Goal: Information Seeking & Learning: Compare options

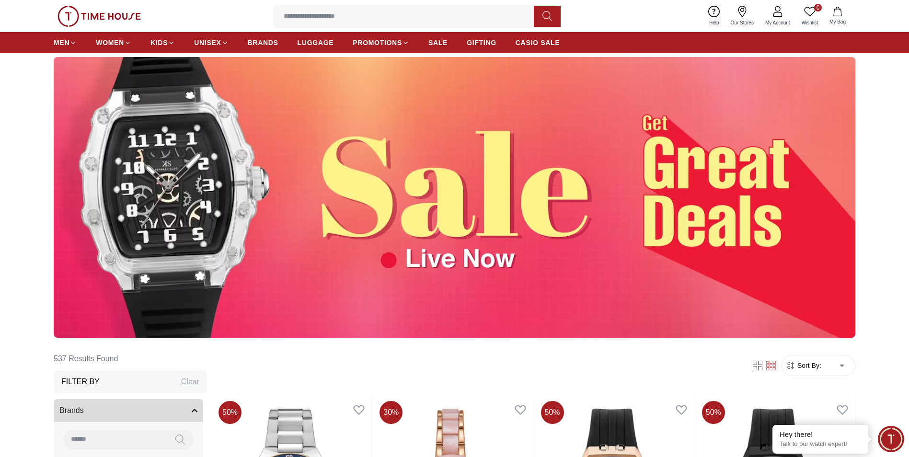
scroll to position [48, 0]
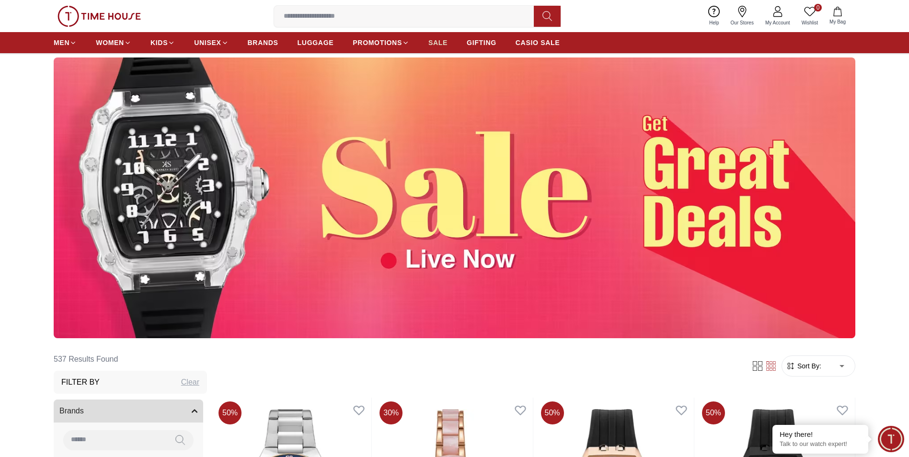
click at [438, 45] on span "SALE" at bounding box center [437, 43] width 19 height 10
click at [438, 40] on span "SALE" at bounding box center [437, 43] width 19 height 10
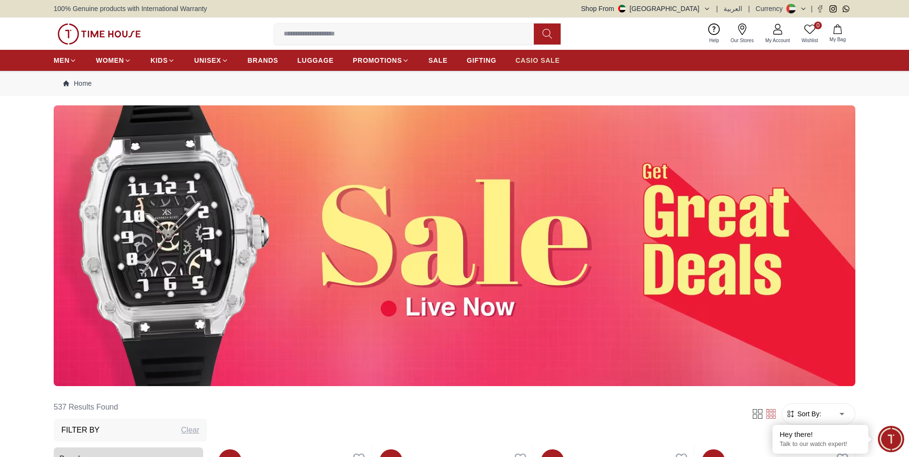
click at [535, 61] on span "CASIO SALE" at bounding box center [537, 61] width 45 height 10
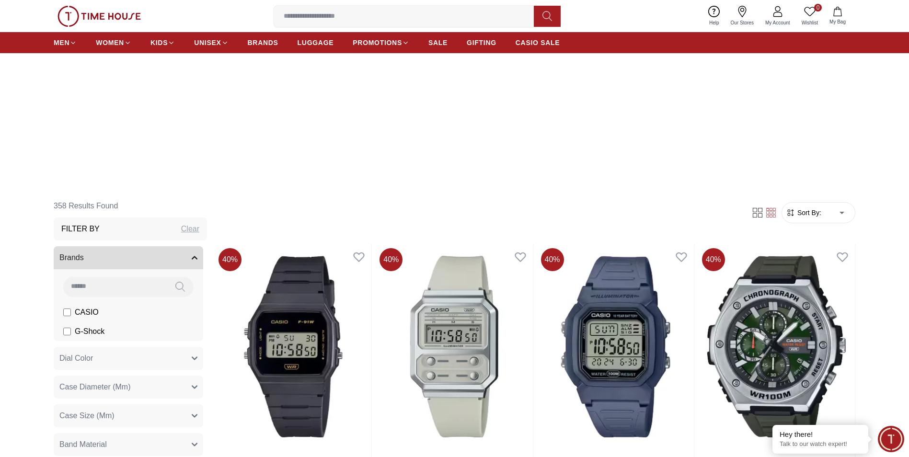
scroll to position [192, 0]
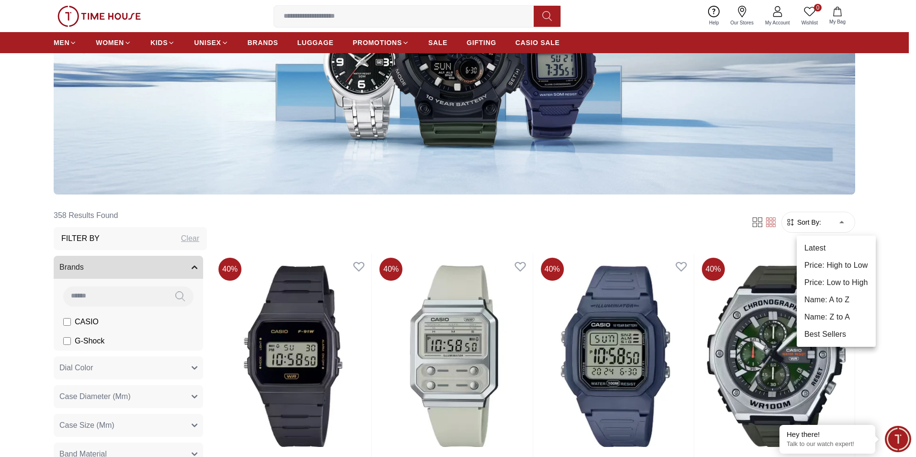
click at [835, 285] on li "Price: Low to High" at bounding box center [835, 282] width 79 height 17
type input "*"
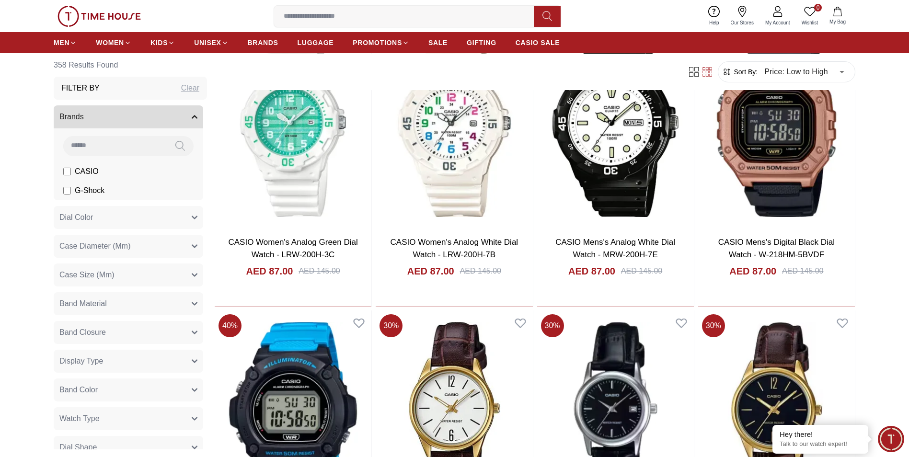
scroll to position [1389, 0]
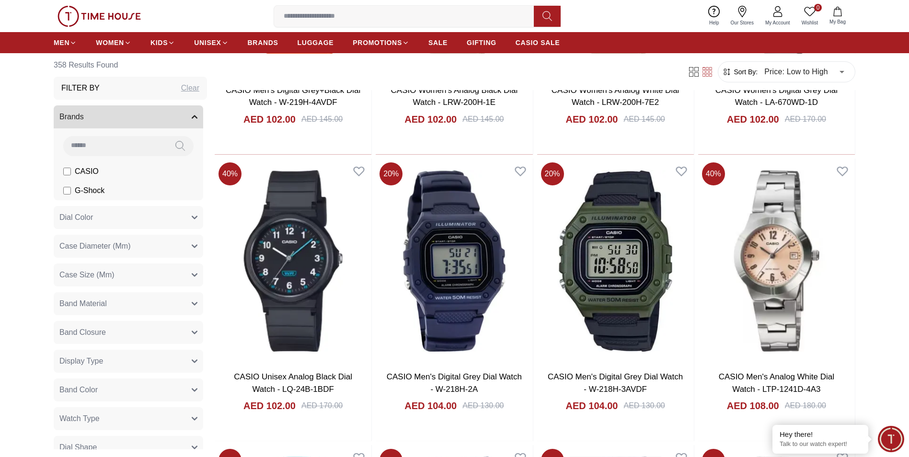
scroll to position [2586, 0]
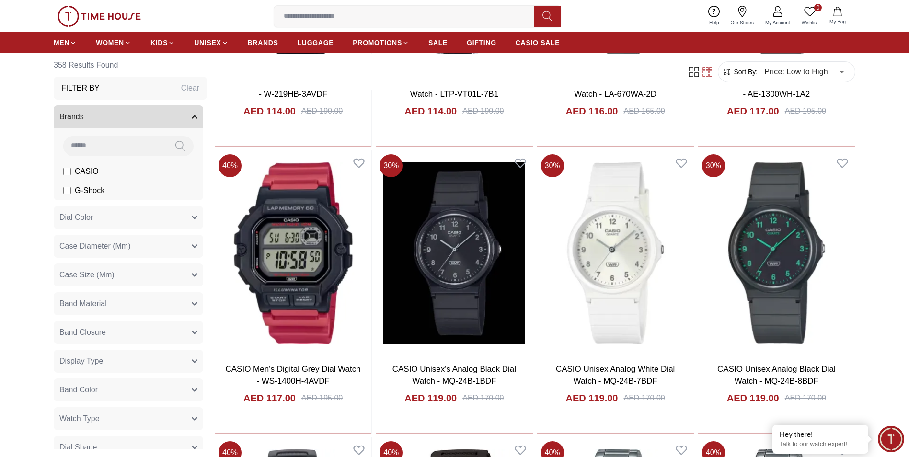
scroll to position [4071, 0]
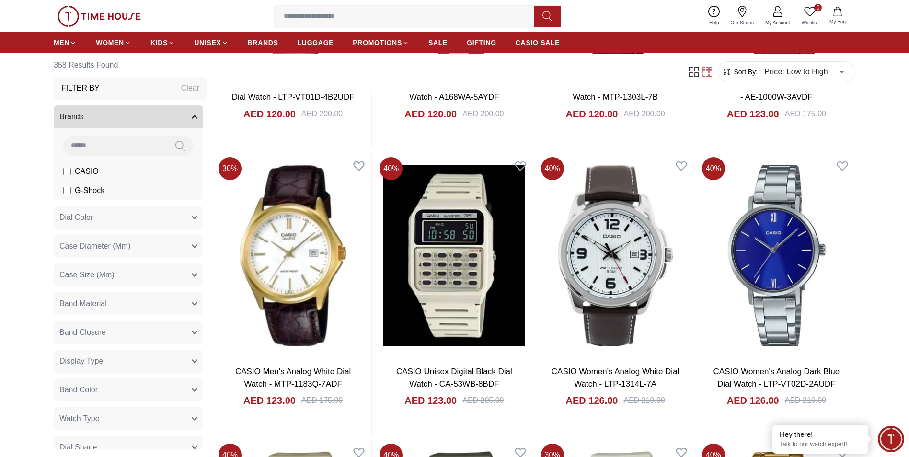
scroll to position [4885, 0]
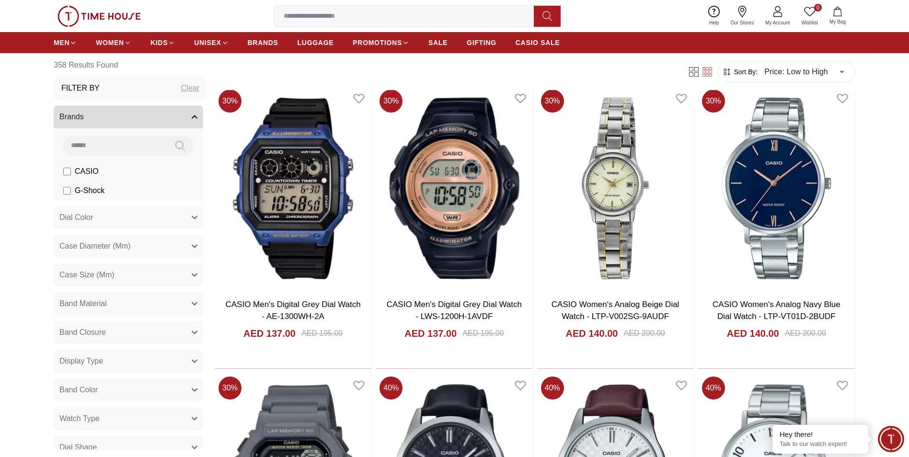
scroll to position [6705, 0]
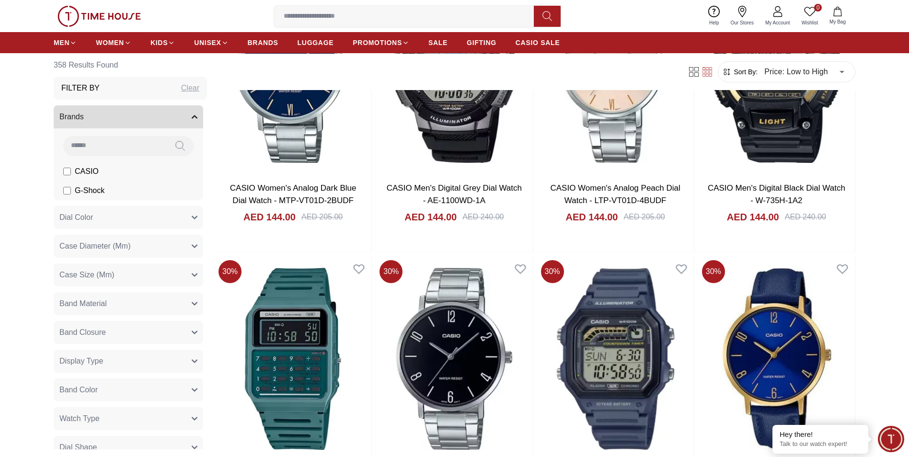
scroll to position [7998, 0]
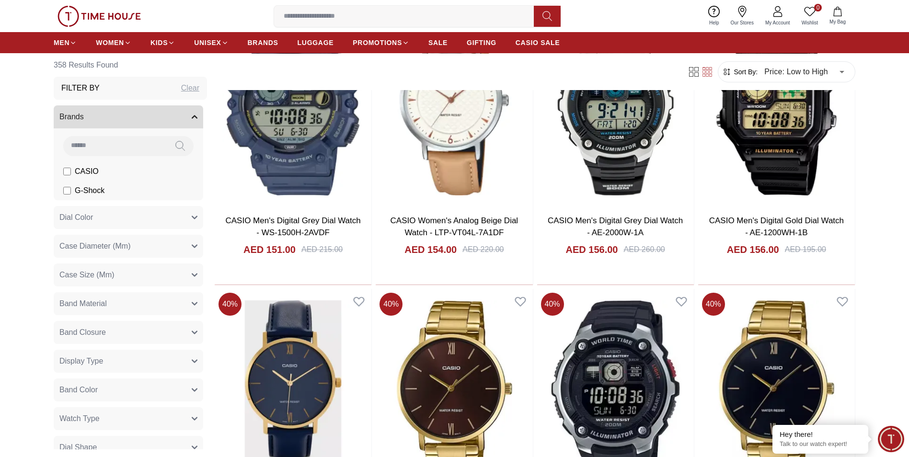
scroll to position [9052, 0]
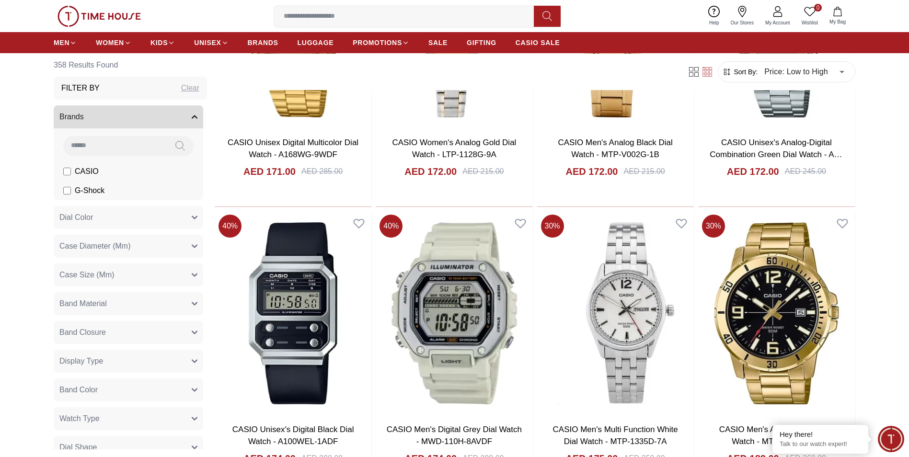
scroll to position [11446, 0]
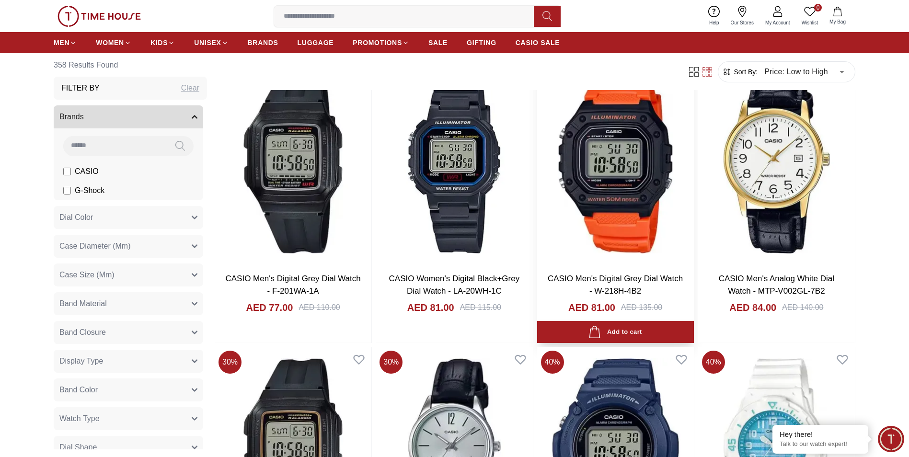
scroll to position [670, 0]
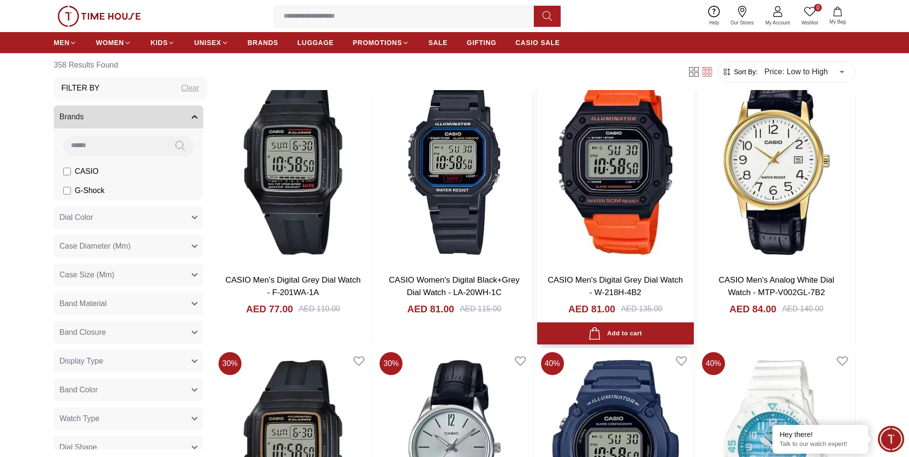
click at [616, 238] on img at bounding box center [615, 163] width 157 height 205
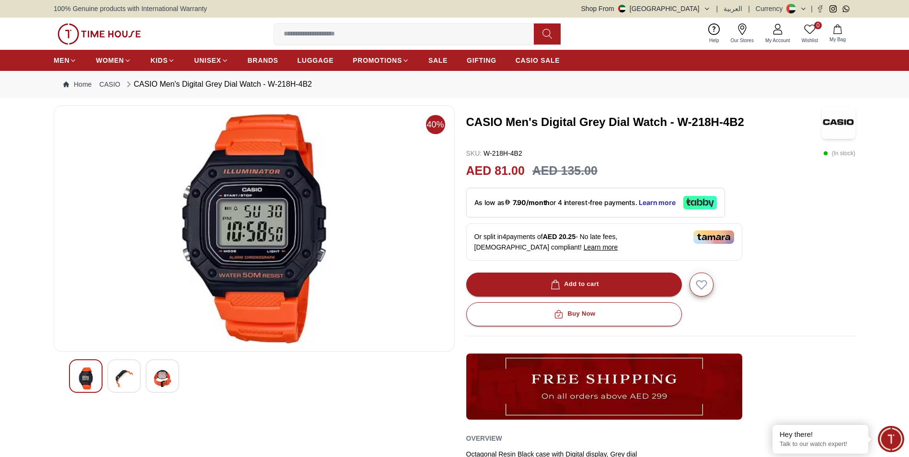
click at [123, 380] on img at bounding box center [123, 378] width 17 height 22
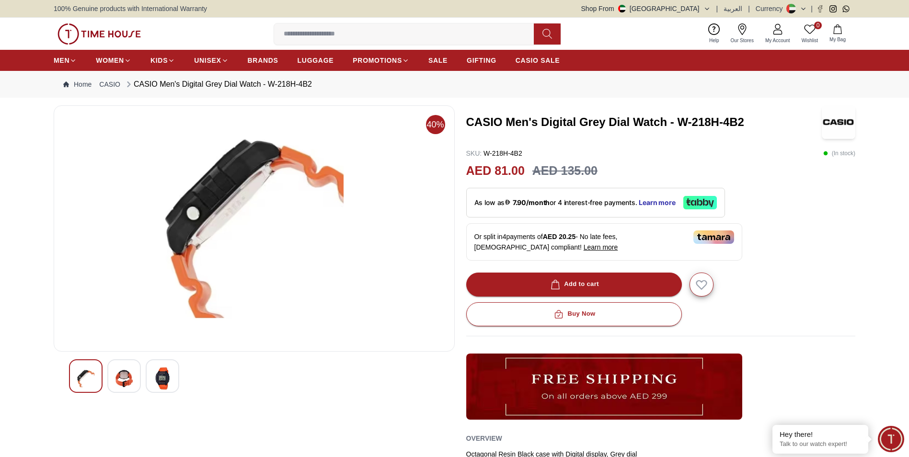
click at [171, 381] on div at bounding box center [163, 376] width 34 height 34
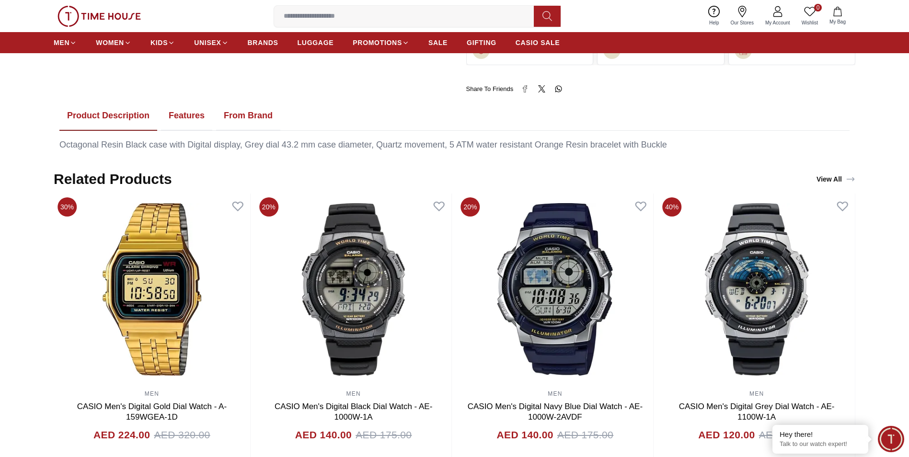
scroll to position [287, 0]
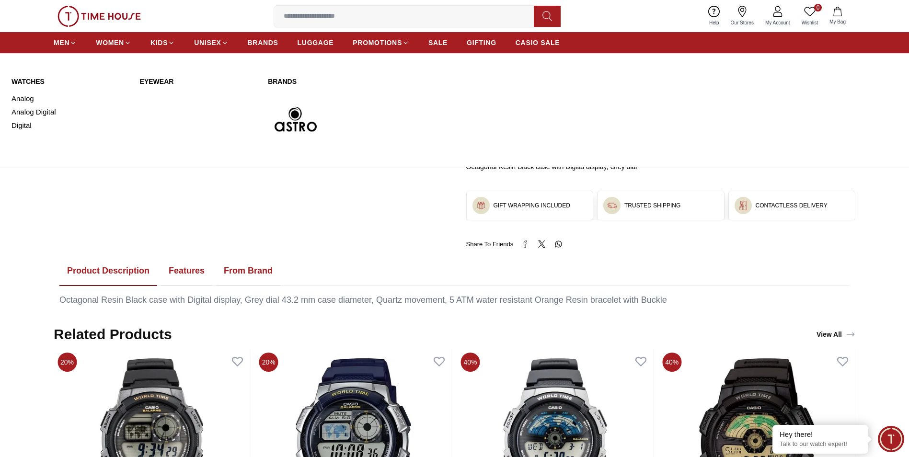
click at [149, 82] on link "Eyewear" at bounding box center [198, 82] width 117 height 10
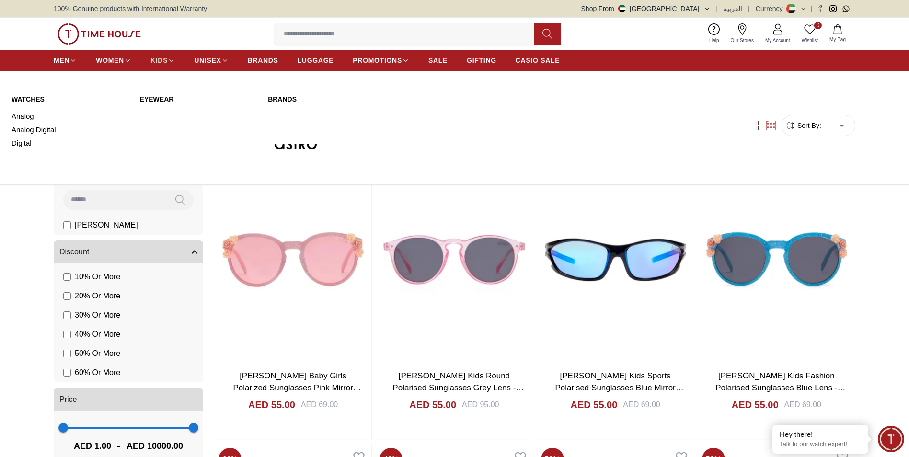
click at [157, 64] on span "KIDS" at bounding box center [158, 61] width 17 height 10
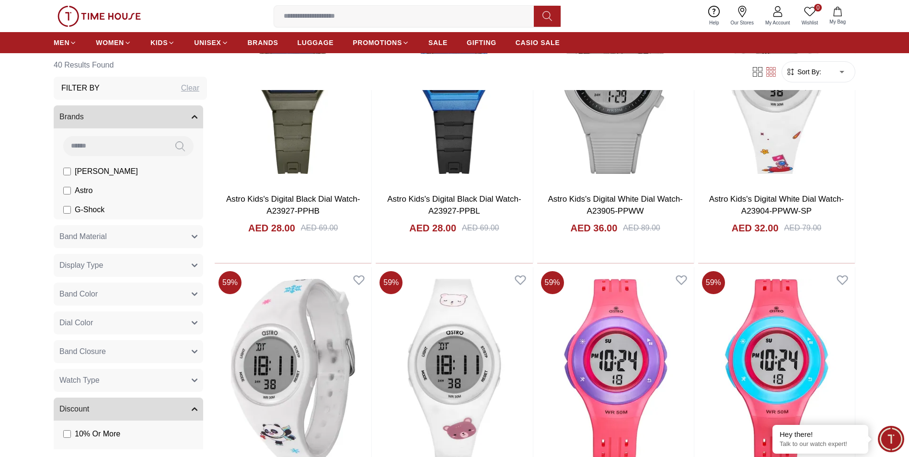
scroll to position [479, 0]
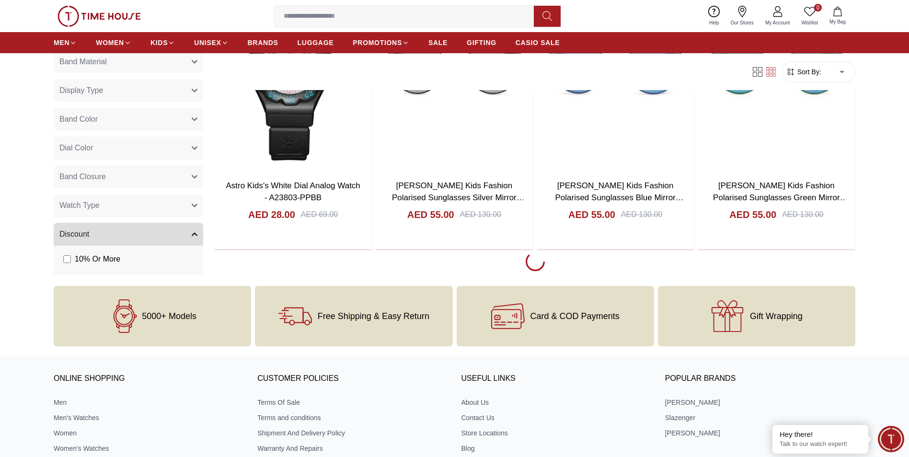
scroll to position [2778, 0]
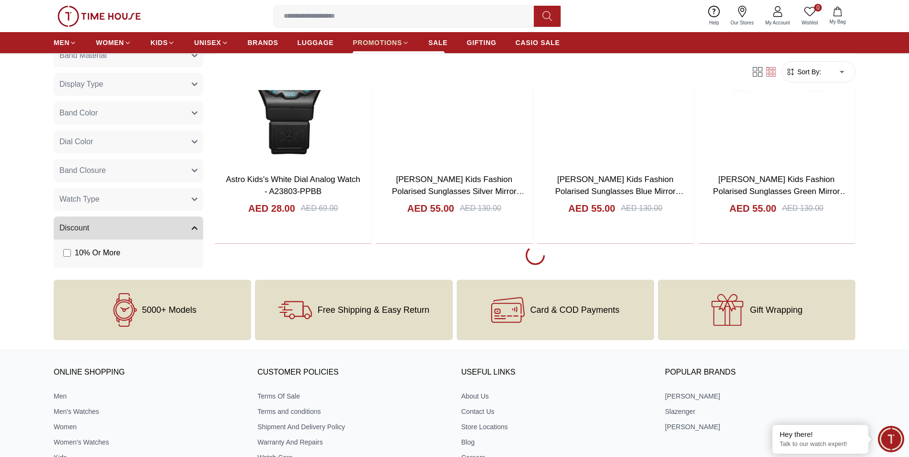
click at [377, 43] on span "PROMOTIONS" at bounding box center [376, 43] width 49 height 10
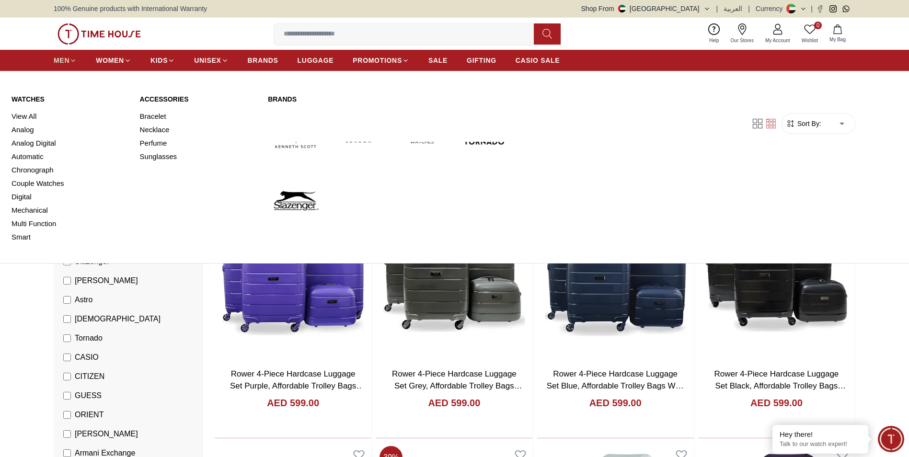
click at [64, 62] on span "MEN" at bounding box center [62, 61] width 16 height 10
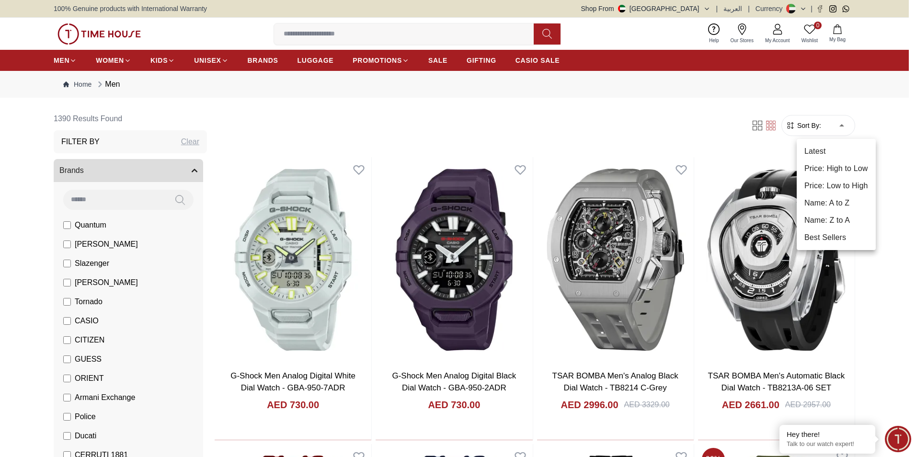
click at [847, 189] on li "Price: Low to High" at bounding box center [835, 185] width 79 height 17
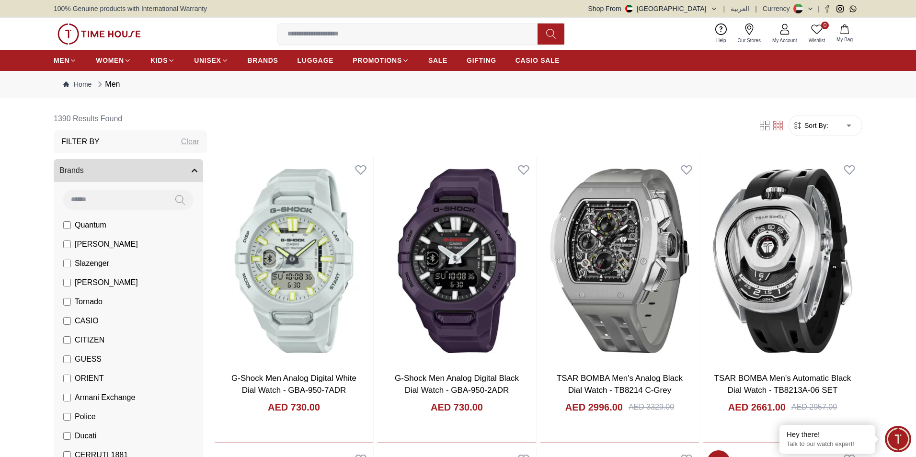
type input "*"
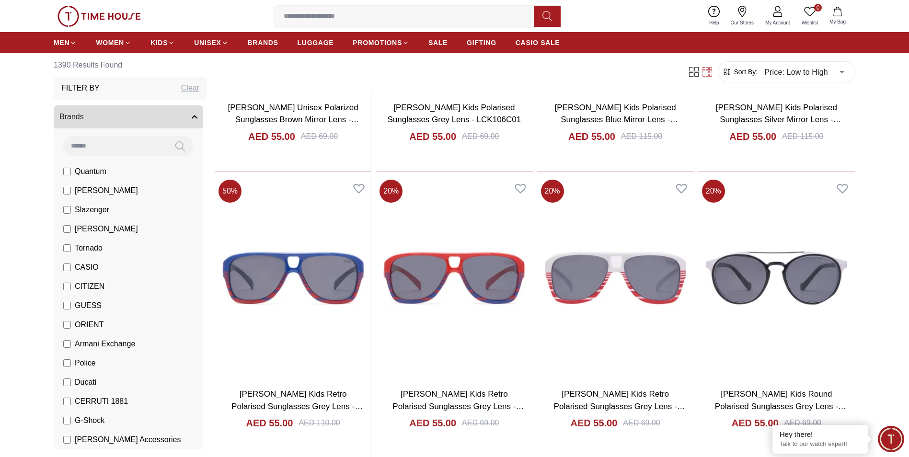
scroll to position [1149, 0]
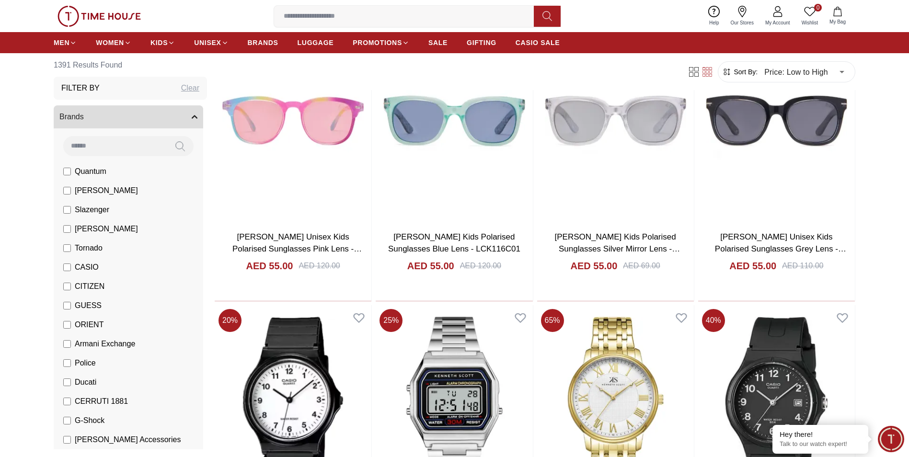
scroll to position [2538, 0]
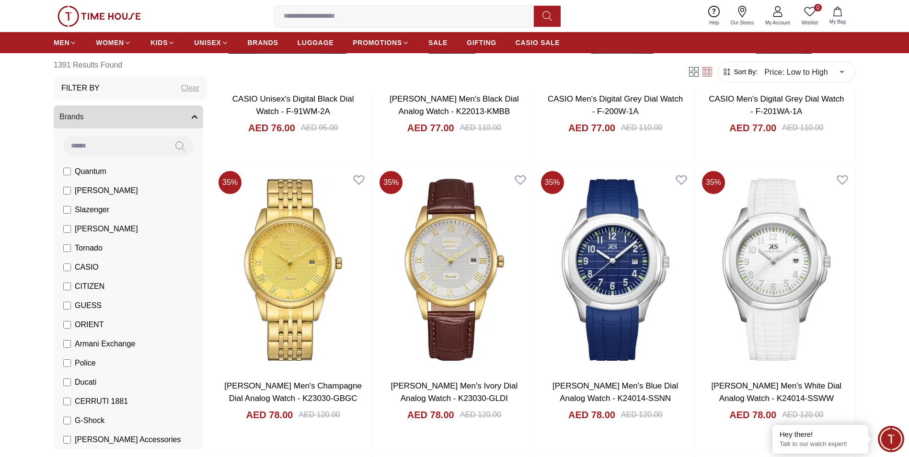
scroll to position [3736, 0]
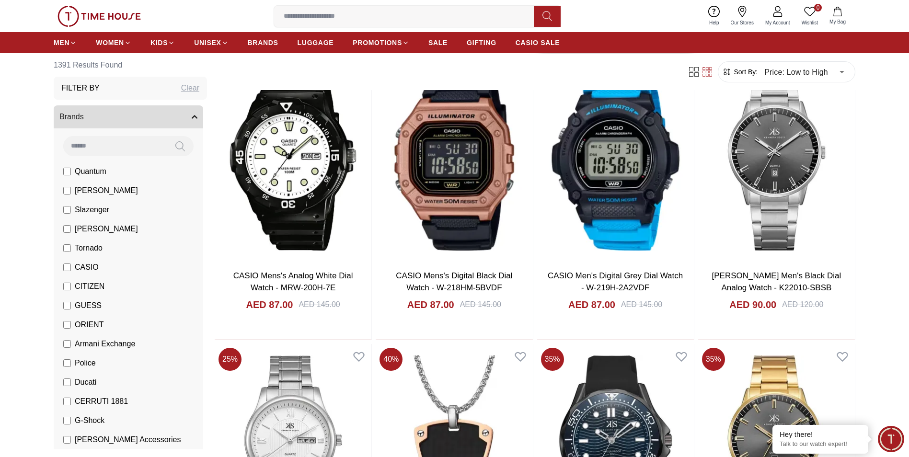
scroll to position [5268, 0]
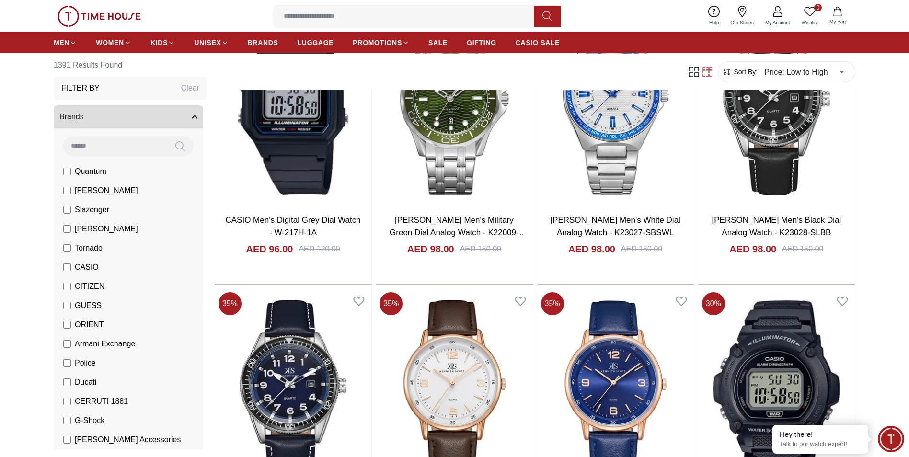
scroll to position [6896, 0]
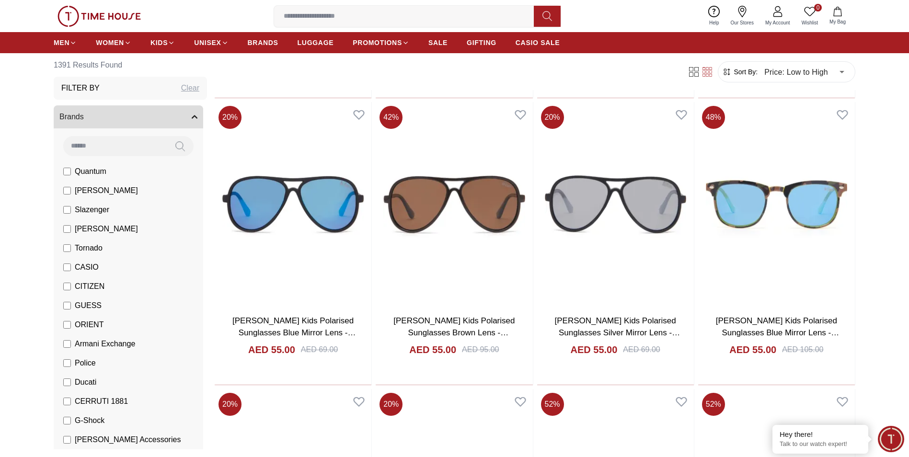
scroll to position [623, 0]
